Goal: Check status: Check status

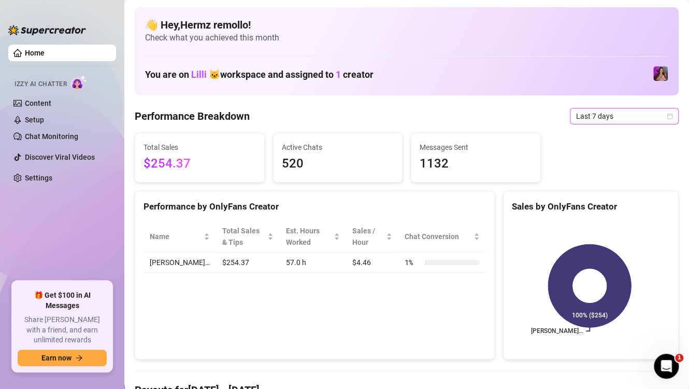
click at [626, 114] on span "Last 7 days" at bounding box center [624, 116] width 96 height 16
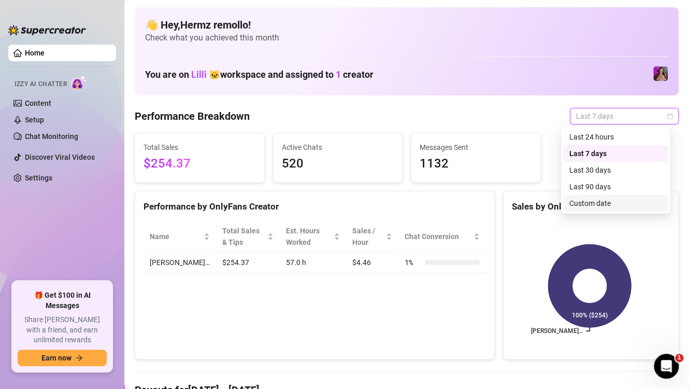
click at [607, 203] on div "Custom date" at bounding box center [615, 202] width 92 height 11
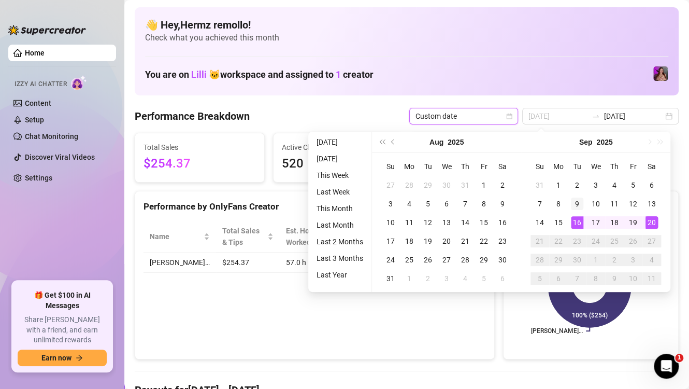
type input "[DATE]"
click at [577, 201] on div "9" at bounding box center [577, 203] width 12 height 12
type input "[DATE]"
drag, startPoint x: 556, startPoint y: 201, endPoint x: 580, endPoint y: 243, distance: 48.3
click at [555, 201] on div "8" at bounding box center [558, 203] width 12 height 12
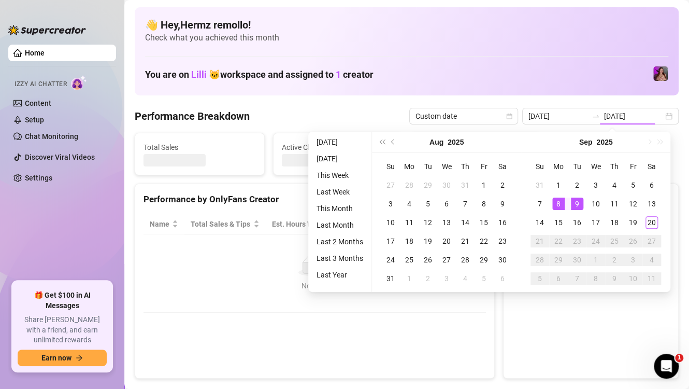
type input "[DATE]"
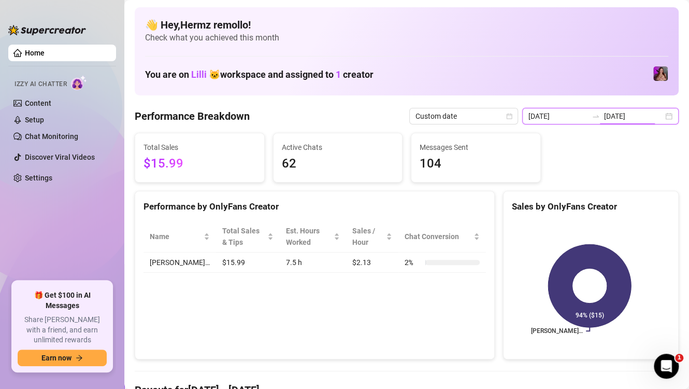
click at [604, 116] on input "[DATE]" at bounding box center [633, 115] width 59 height 11
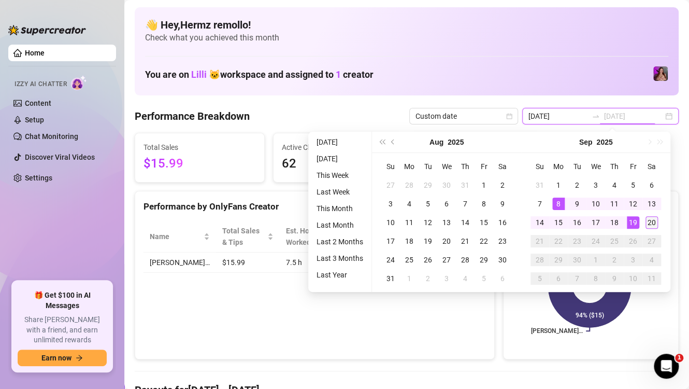
type input "[DATE]"
click at [654, 217] on div "20" at bounding box center [652, 222] width 12 height 12
type input "[DATE]"
click at [559, 202] on div "8" at bounding box center [558, 203] width 12 height 12
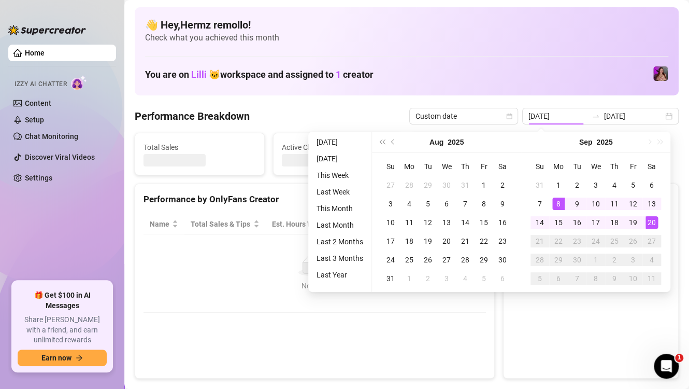
type input "[DATE]"
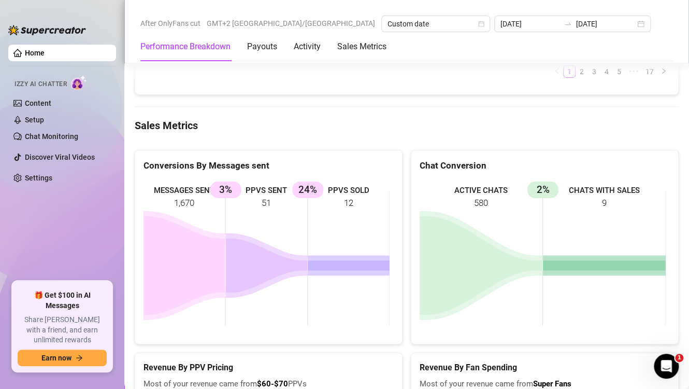
scroll to position [1698, 0]
